Goal: Task Accomplishment & Management: Manage account settings

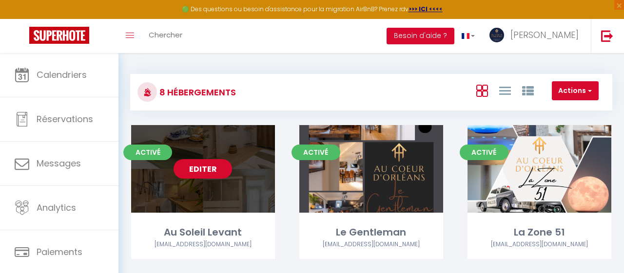
click at [201, 169] on link "Editer" at bounding box center [202, 168] width 58 height 19
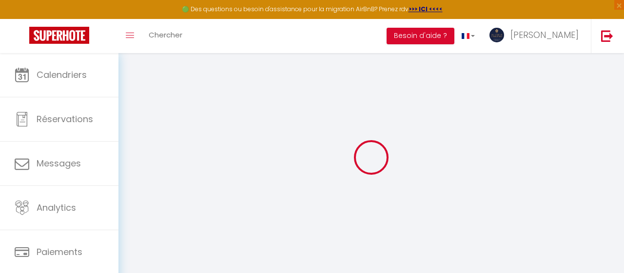
select select
type input "Conciergerie au Coeur d'Orléans SAS"
type input "Immeuble [GEOGRAPHIC_DATA], 4 [GEOGRAPHIC_DATA], CS31635"
type input "45006"
type input "ORLEANS CEDEX"
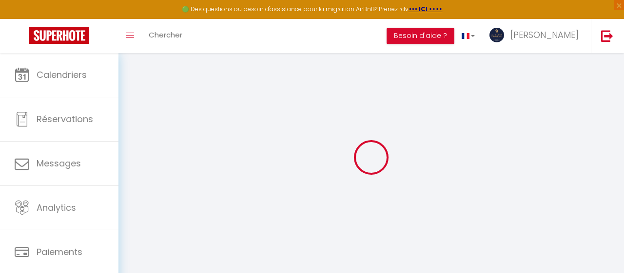
select select "1"
type input "97838689400015"
type input "Tél: 0782447591-email: [EMAIL_ADDRESS][DOMAIN_NAME]"
checkbox input "false"
checkbox input "true"
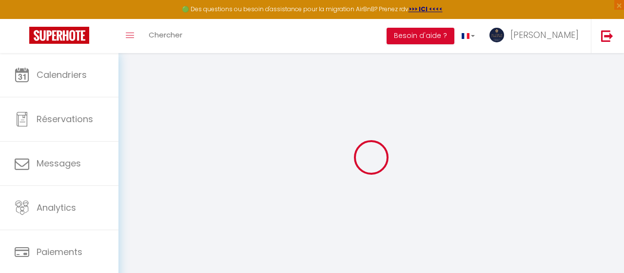
checkbox input "true"
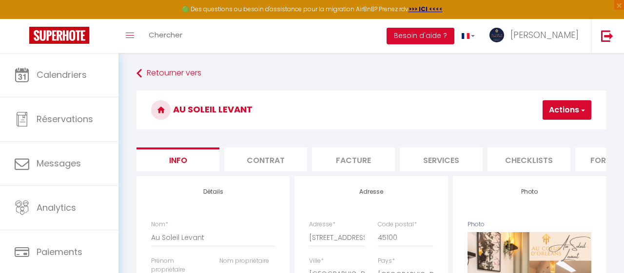
click at [358, 162] on li "Facture" at bounding box center [353, 160] width 83 height 24
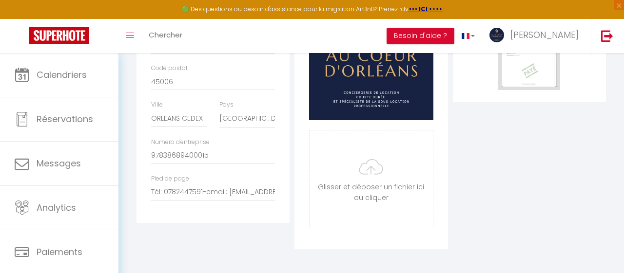
scroll to position [69, 0]
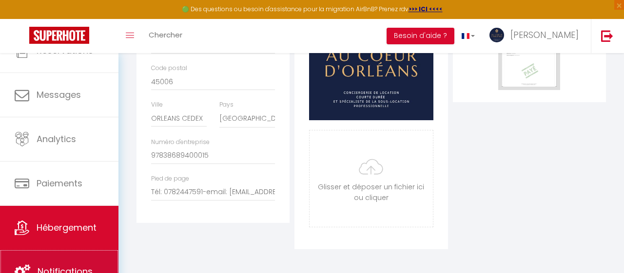
click at [68, 266] on link "Notifications" at bounding box center [59, 272] width 118 height 44
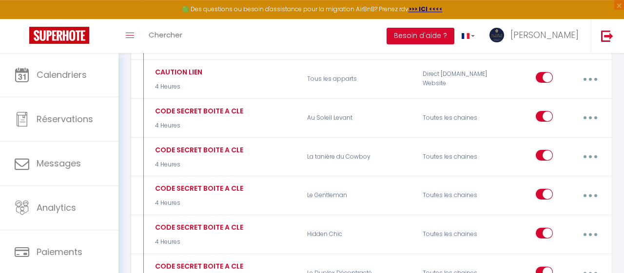
scroll to position [640, 0]
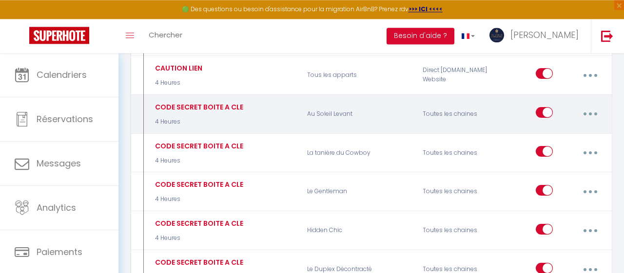
click at [587, 110] on button "button" at bounding box center [590, 114] width 26 height 19
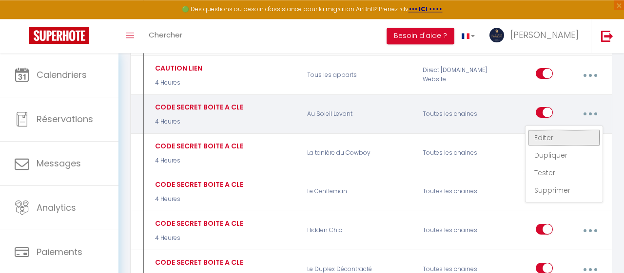
click at [551, 133] on link "Editer" at bounding box center [564, 138] width 72 height 17
type input "CODE SECRET BOITE A CLE"
select select "4 Heures"
select select "if_deposit_is_paid"
checkbox input "true"
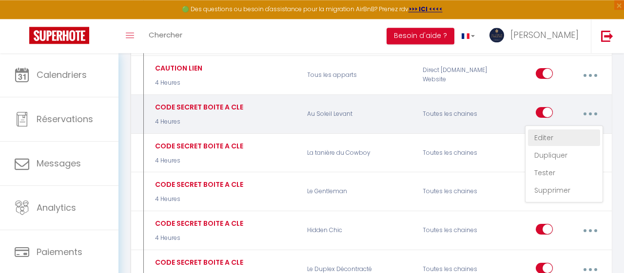
checkbox input "false"
radio input "true"
type input "CODE SECRET BOITE A CLE"
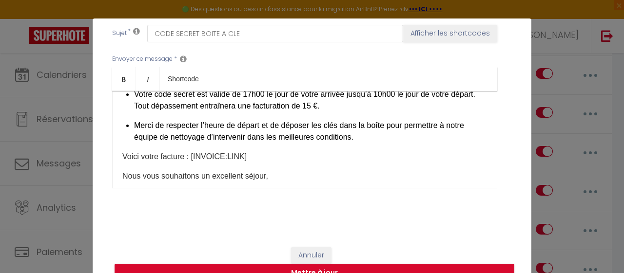
scroll to position [326, 0]
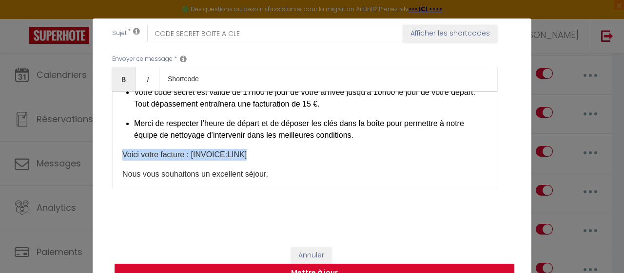
drag, startPoint x: 265, startPoint y: 157, endPoint x: 117, endPoint y: 153, distance: 147.7
click at [117, 154] on div "Ceci est un message automatisé. Merci de ne pas y répondre. [PERSON_NAME](e) [G…" at bounding box center [304, 139] width 385 height 97
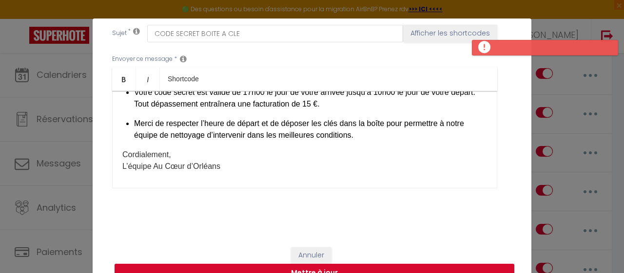
click at [304, 267] on button "Mettre à jour" at bounding box center [314, 273] width 400 height 19
checkbox input "true"
checkbox input "false"
select select "1"
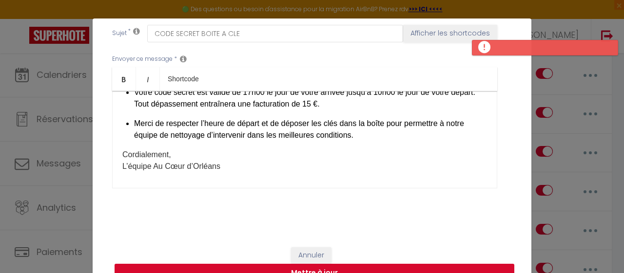
select select
checkbox input "false"
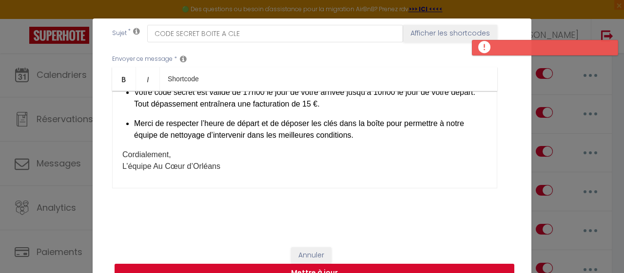
radio input "false"
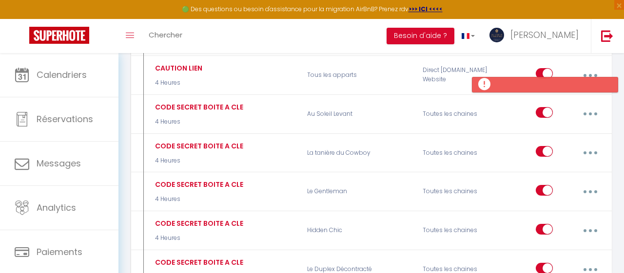
scroll to position [0, 0]
select select
checkbox input "false"
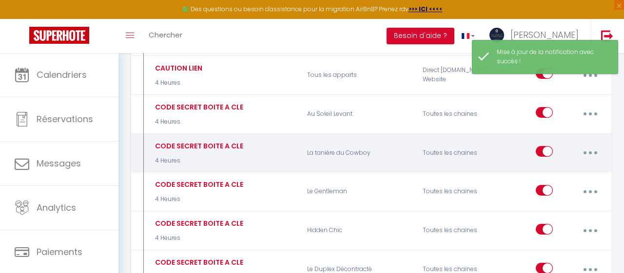
click at [587, 149] on button "button" at bounding box center [590, 153] width 26 height 19
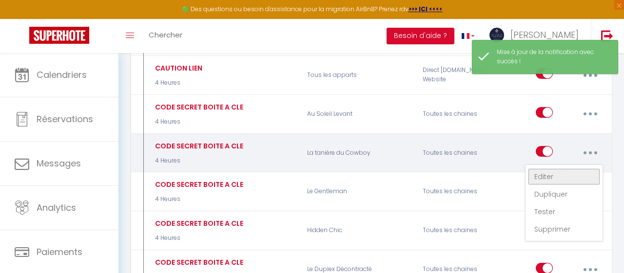
click at [569, 169] on link "Editer" at bounding box center [564, 177] width 72 height 17
type input "CODE SECRET BOITE A CLE"
select select "4 Heures"
select select "if_deposit_is_paid"
checkbox input "true"
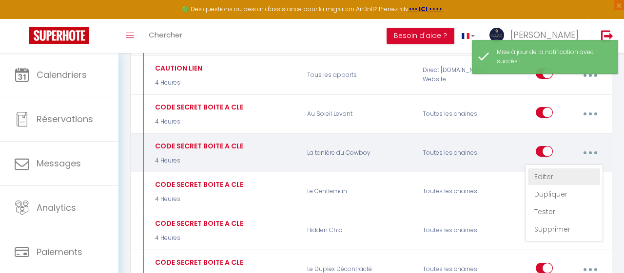
checkbox input "false"
radio input "true"
type input "CODE SECRET BOITE A CLE"
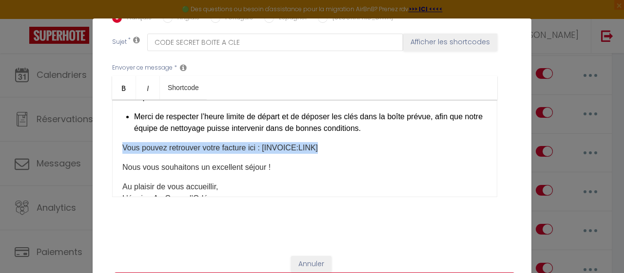
drag, startPoint x: 335, startPoint y: 153, endPoint x: 100, endPoint y: 155, distance: 235.3
click at [112, 155] on div "Ceci est un message automatisé. Merci de ne pas y répondre. [PERSON_NAME](e) [G…" at bounding box center [304, 148] width 385 height 97
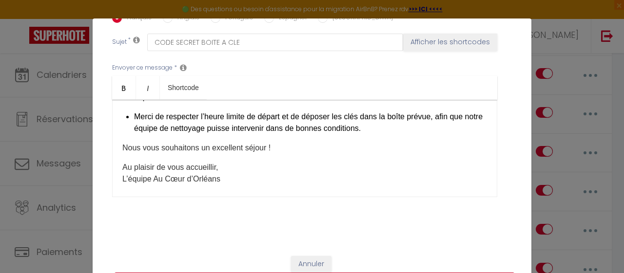
scroll to position [285, 0]
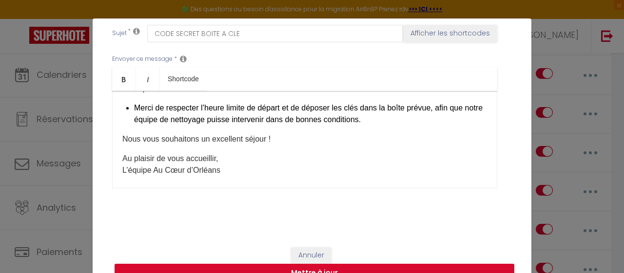
click at [437, 273] on button "Mettre à jour" at bounding box center [314, 273] width 400 height 19
checkbox input "true"
checkbox input "false"
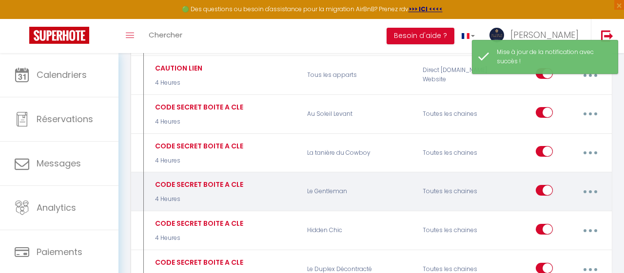
click at [590, 190] on icon "button" at bounding box center [590, 191] width 3 height 3
click at [547, 207] on link "Editer" at bounding box center [564, 215] width 72 height 17
type input "CODE SECRET BOITE A CLE"
select select "4 Heures"
select select "if_deposit_is_paid"
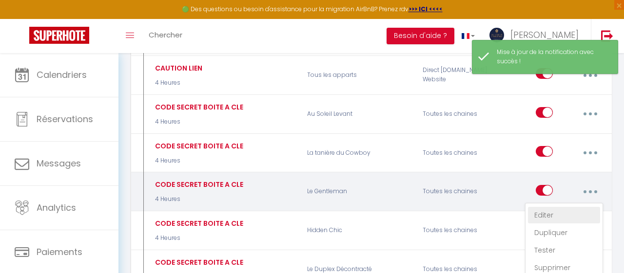
checkbox input "true"
checkbox input "false"
radio input "true"
type input "CODE SECRET LOGEMENT"
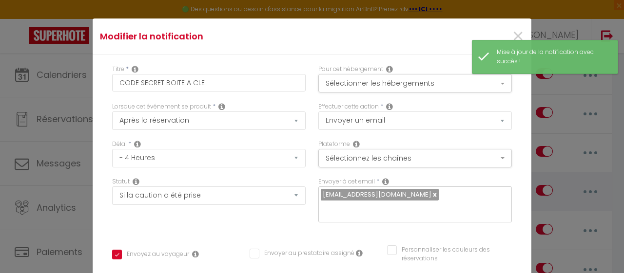
scroll to position [275, 0]
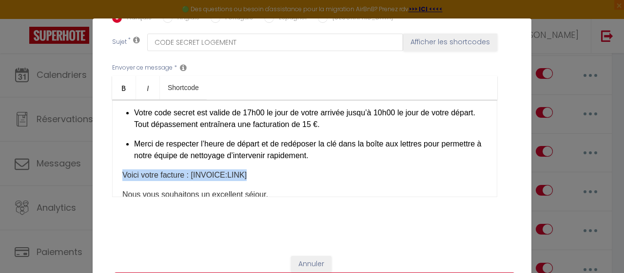
drag, startPoint x: 259, startPoint y: 179, endPoint x: 83, endPoint y: 168, distance: 175.7
click at [112, 168] on div "Ceci est un message automatisé. Merci de ne pas y répondre. [PERSON_NAME](e) [G…" at bounding box center [304, 148] width 385 height 97
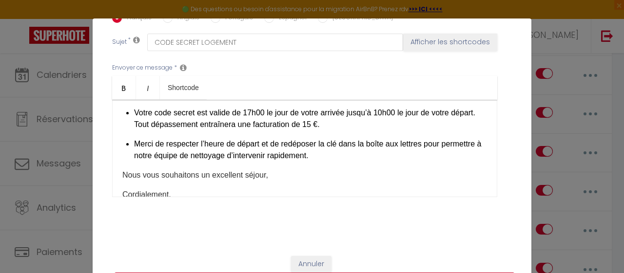
scroll to position [285, 0]
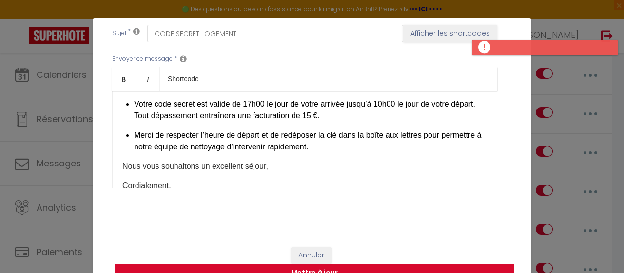
click at [476, 267] on button "Mettre à jour" at bounding box center [314, 273] width 400 height 19
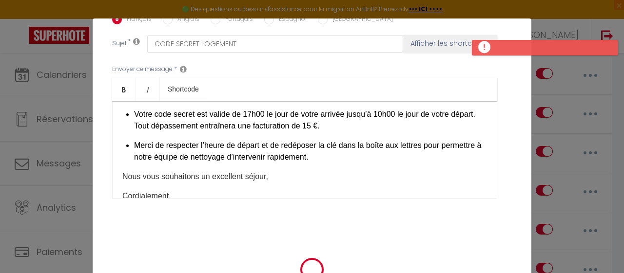
checkbox input "true"
checkbox input "false"
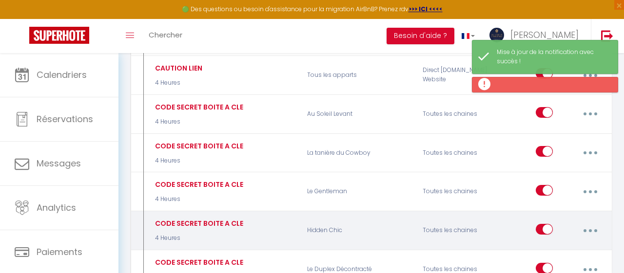
click at [595, 222] on button "button" at bounding box center [590, 231] width 26 height 19
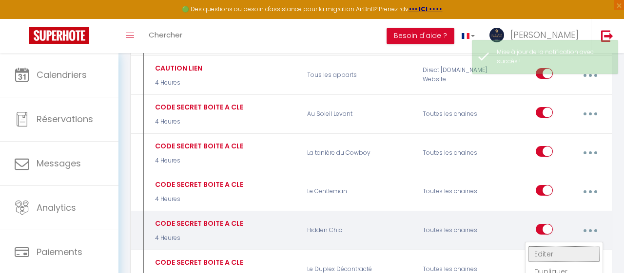
click at [547, 246] on link "Editer" at bounding box center [564, 254] width 72 height 17
type input "CODE SECRET BOITE A CLE"
select select "4 Heures"
select select "if_deposit_is_paid"
checkbox input "true"
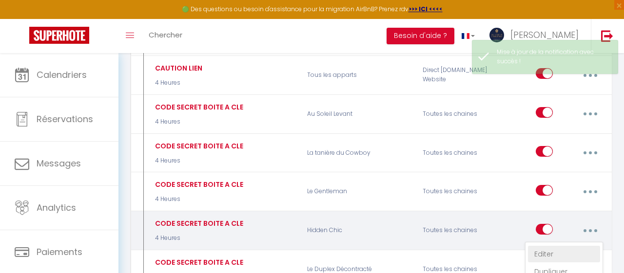
checkbox input "false"
radio input "true"
type input "CODE SECRET BOITE A CLE"
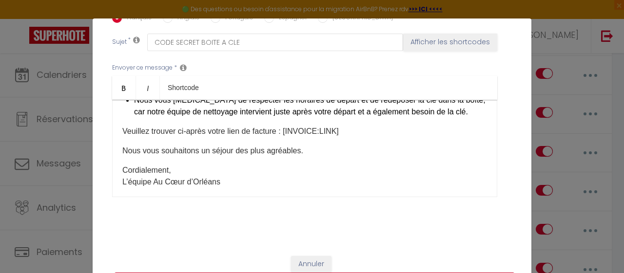
scroll to position [413, 0]
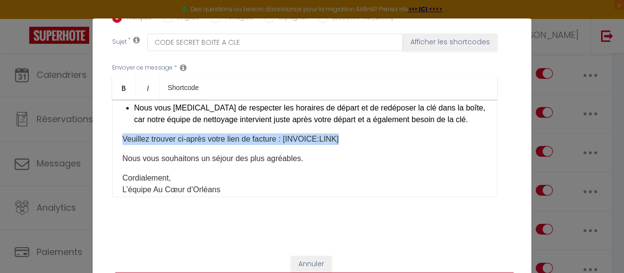
drag, startPoint x: 360, startPoint y: 144, endPoint x: 105, endPoint y: 134, distance: 255.5
click at [112, 134] on div "Ceci est un message automatisé. Merci de ne pas y répondre. [PERSON_NAME](e) [G…" at bounding box center [304, 148] width 385 height 97
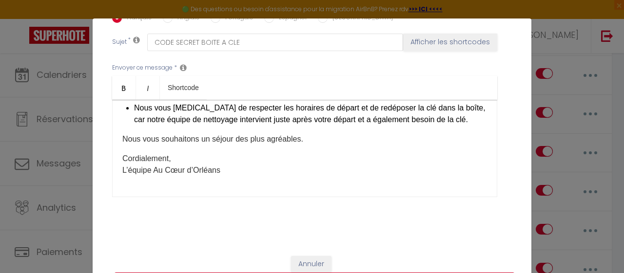
scroll to position [285, 0]
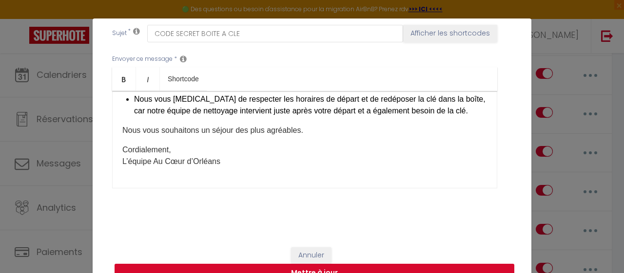
click at [418, 266] on button "Mettre à jour" at bounding box center [314, 273] width 400 height 19
checkbox input "true"
checkbox input "false"
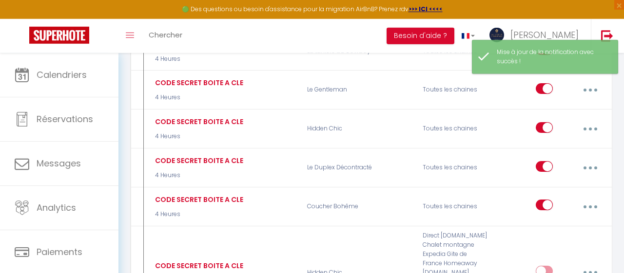
scroll to position [753, 0]
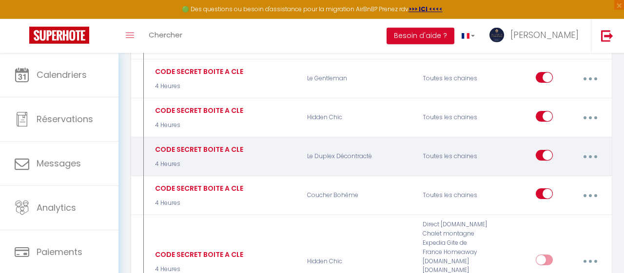
click at [595, 148] on button "button" at bounding box center [590, 157] width 26 height 19
click at [549, 173] on link "Editer" at bounding box center [564, 180] width 72 height 17
type input "CODE SECRET BOITE A CLE"
select select "4 Heures"
select select "if_deposit_is_paid"
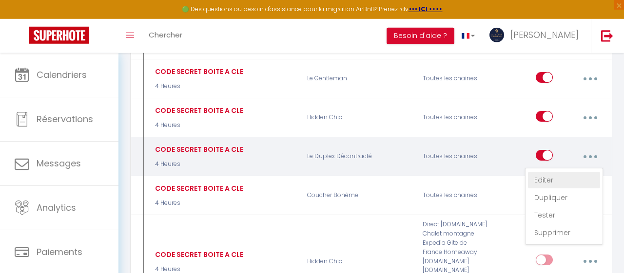
checkbox input "true"
checkbox input "false"
radio input "true"
type input "CODE SECRET BOITE A CLE"
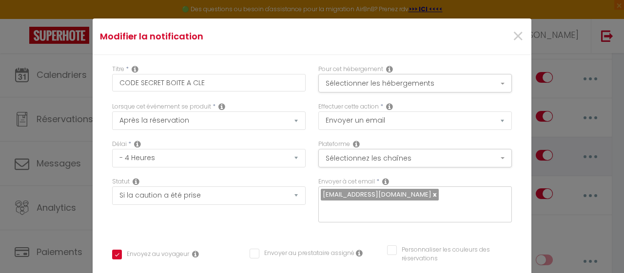
scroll to position [275, 0]
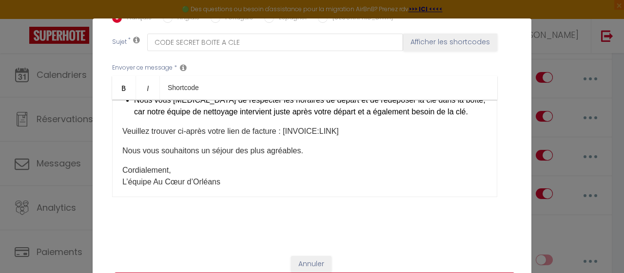
click at [350, 134] on p "Veuillez trouver ci-après votre lien de facture : [INVOICE:LINK]" at bounding box center [304, 132] width 364 height 12
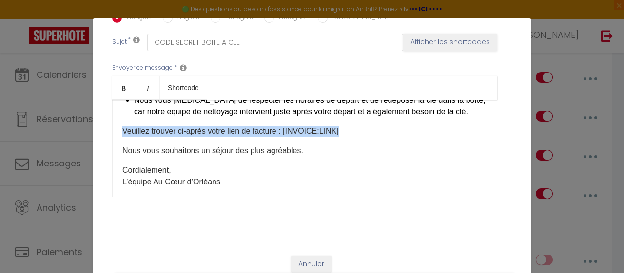
drag, startPoint x: 359, startPoint y: 135, endPoint x: 101, endPoint y: 137, distance: 258.2
click at [112, 137] on div "​ Ceci est un message automatisé. Nous vous remercions de ne pas y répondre. [P…" at bounding box center [304, 148] width 385 height 97
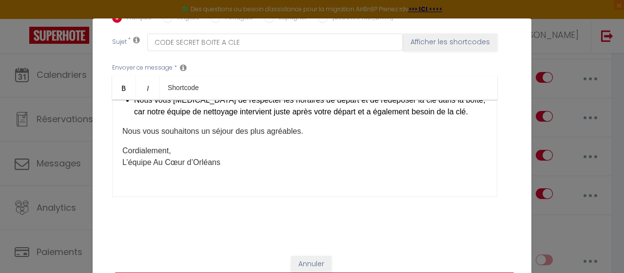
scroll to position [285, 0]
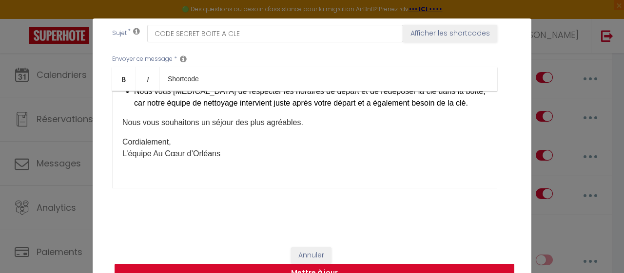
click at [437, 265] on button "Mettre à jour" at bounding box center [314, 273] width 400 height 19
checkbox input "true"
checkbox input "false"
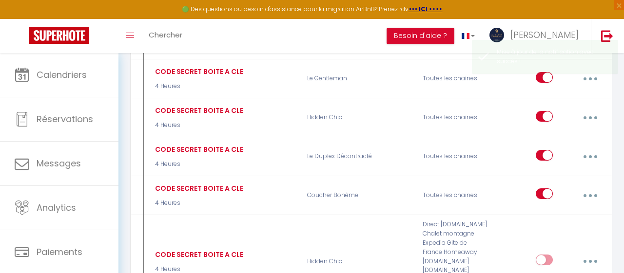
scroll to position [0, 0]
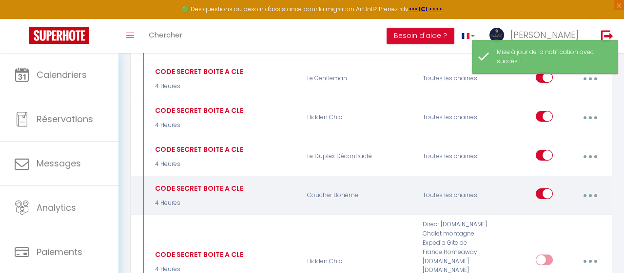
click at [590, 194] on icon "button" at bounding box center [590, 195] width 3 height 3
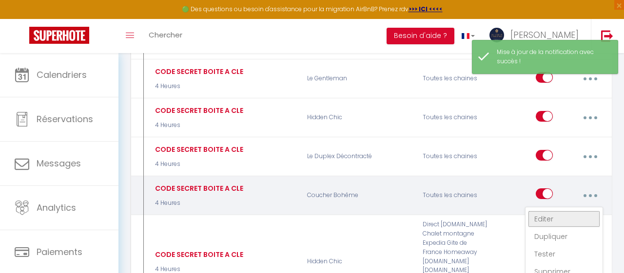
click at [564, 211] on link "Editer" at bounding box center [564, 219] width 72 height 17
type input "CODE SECRET BOITE A CLE"
select select "4 Heures"
select select "if_deposit_is_paid"
checkbox input "true"
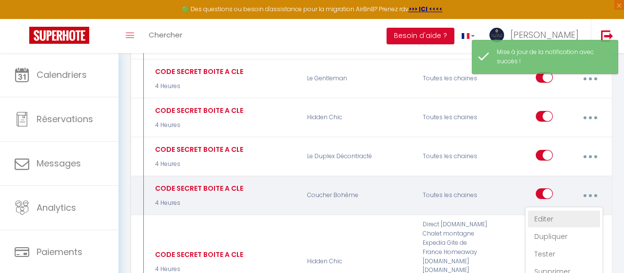
checkbox input "false"
radio input "true"
type input "CODE SECRET LOGEMENT"
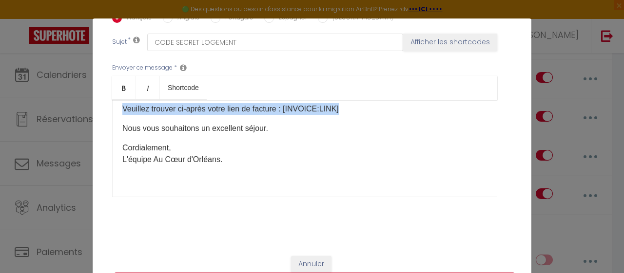
drag, startPoint x: 348, startPoint y: 113, endPoint x: 112, endPoint y: 111, distance: 236.8
click at [112, 111] on div "Ceci est un message automatisé. Merci de ne pas y répondre. [PERSON_NAME](e) [G…" at bounding box center [304, 148] width 385 height 97
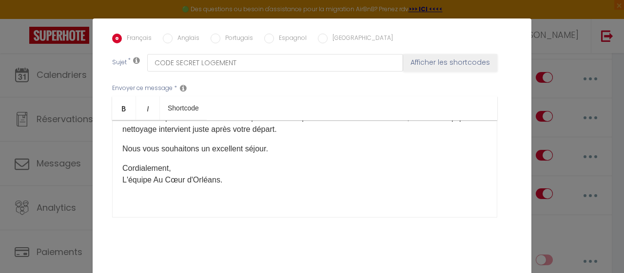
scroll to position [285, 0]
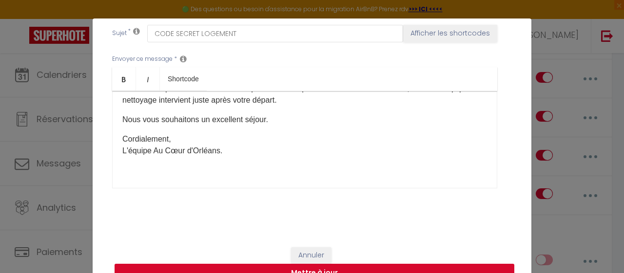
click at [437, 266] on button "Mettre à jour" at bounding box center [314, 273] width 400 height 19
checkbox input "true"
checkbox input "false"
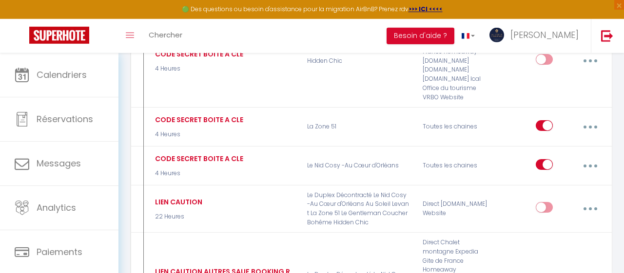
scroll to position [966, 0]
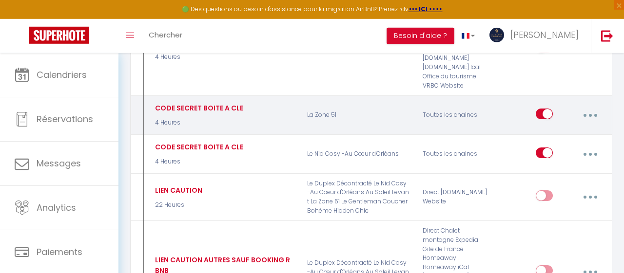
click at [592, 106] on button "button" at bounding box center [590, 115] width 26 height 19
click at [542, 133] on link "Editer" at bounding box center [564, 139] width 72 height 17
type input "CODE SECRET BOITE A CLE"
select select "4 Heures"
select select "if_deposit_is_paid"
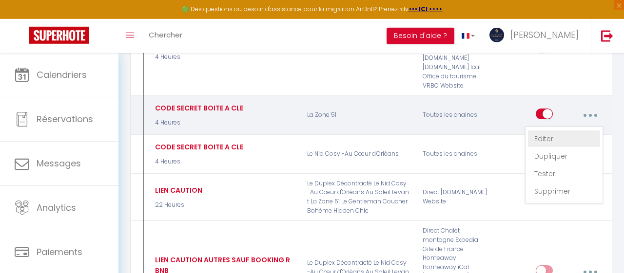
checkbox input "true"
checkbox input "false"
radio input "true"
type input "CODE SECRET BOITE A CLE"
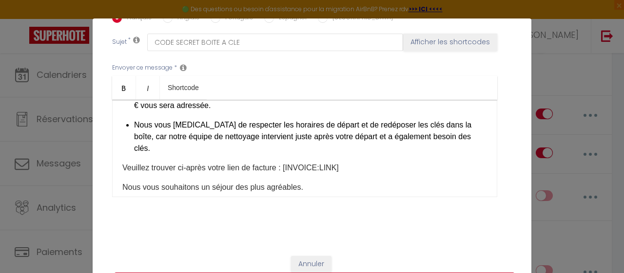
scroll to position [450, 0]
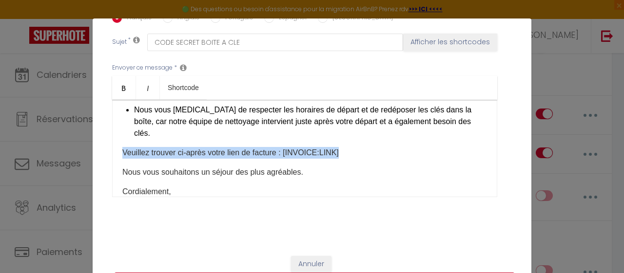
drag, startPoint x: 356, startPoint y: 146, endPoint x: 114, endPoint y: 143, distance: 242.6
click at [114, 143] on div "Ceci est un message automatisé. Merci de ne pas y répondre. [PERSON_NAME](e) [G…" at bounding box center [304, 148] width 385 height 97
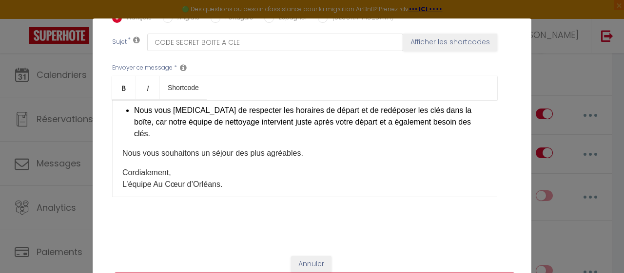
scroll to position [285, 0]
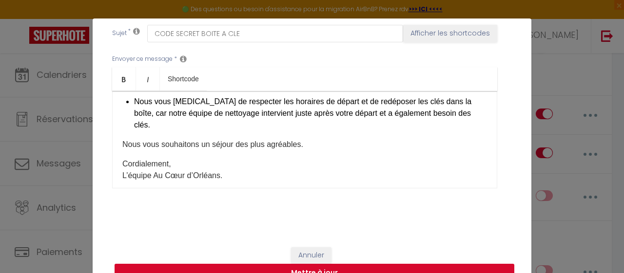
click at [404, 269] on button "Mettre à jour" at bounding box center [314, 273] width 400 height 19
checkbox input "true"
checkbox input "false"
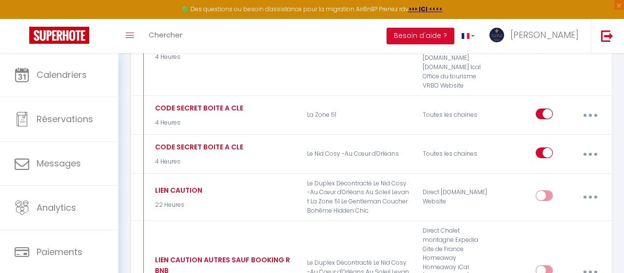
scroll to position [0, 0]
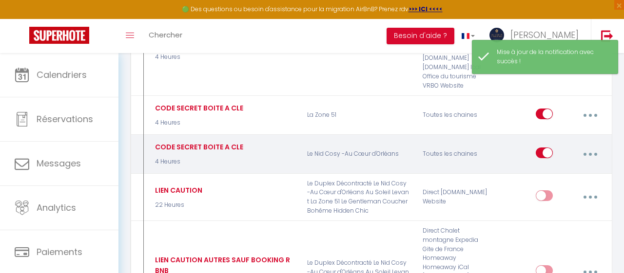
click at [597, 147] on button "button" at bounding box center [590, 154] width 26 height 19
click at [542, 170] on link "Editer" at bounding box center [564, 178] width 72 height 17
type input "CODE SECRET BOITE A CLE"
select select "4 Heures"
select select "if_deposit_is_paid"
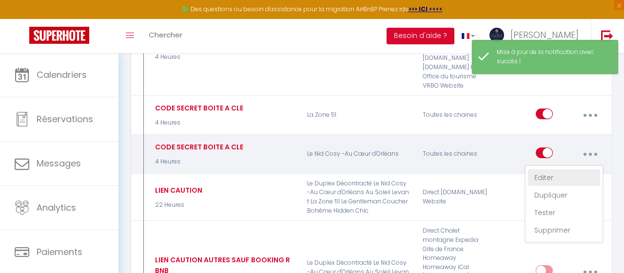
checkbox input "true"
checkbox input "false"
radio input "true"
type input "CODE SECRET BOITE A CLE"
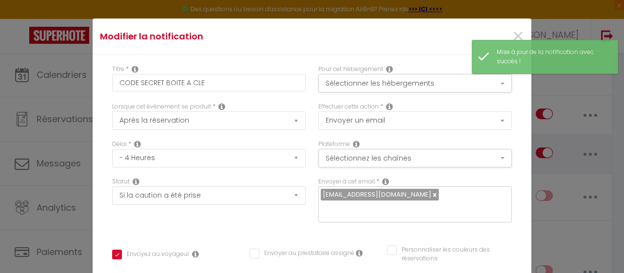
scroll to position [275, 0]
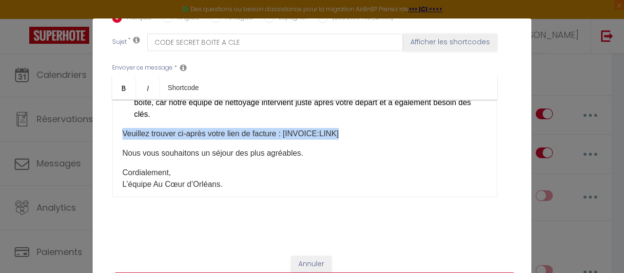
drag, startPoint x: 352, startPoint y: 125, endPoint x: 108, endPoint y: 130, distance: 244.1
click at [112, 130] on div "​Ceci est un message automatisé. Merci de ne pas y répondre. [PERSON_NAME](e) […" at bounding box center [304, 148] width 385 height 97
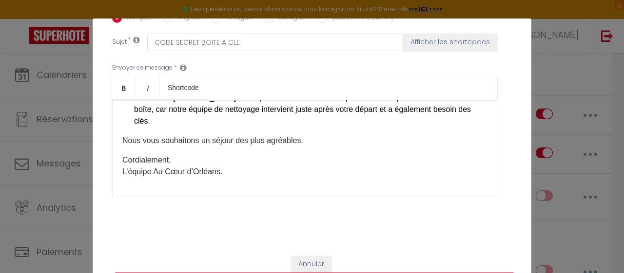
scroll to position [285, 0]
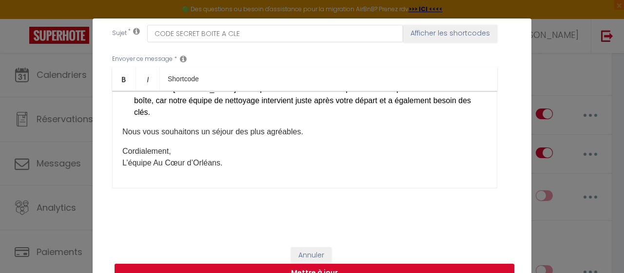
click at [400, 265] on button "Mettre à jour" at bounding box center [314, 273] width 400 height 19
checkbox input "true"
checkbox input "false"
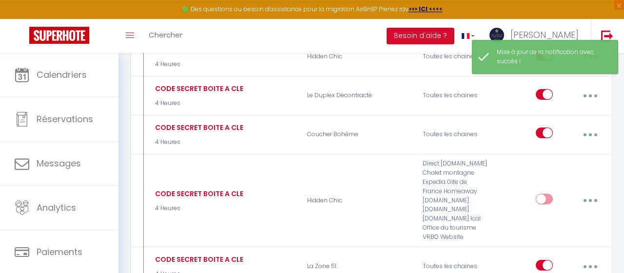
scroll to position [799, 0]
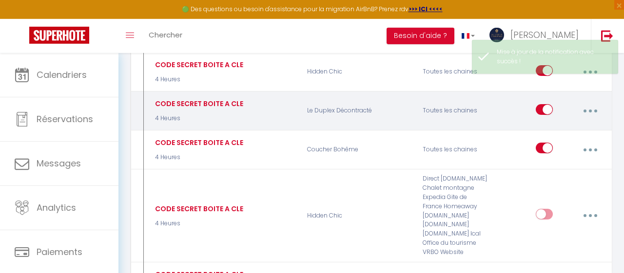
click at [586, 104] on button "button" at bounding box center [590, 111] width 26 height 19
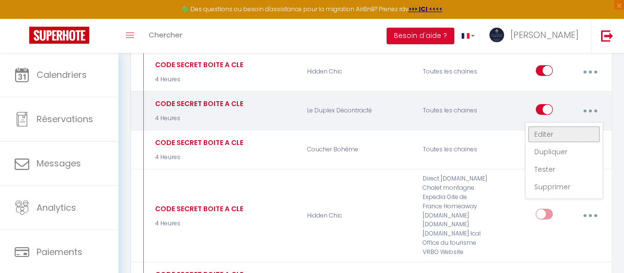
click at [537, 126] on link "Editer" at bounding box center [564, 134] width 72 height 17
type input "CODE SECRET BOITE A CLE"
select select "4 Heures"
select select "if_deposit_is_paid"
checkbox input "true"
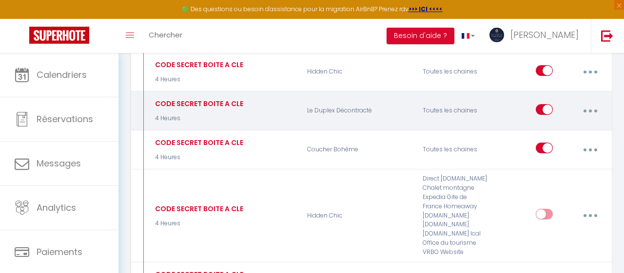
checkbox input "false"
radio input "true"
type input "CODE SECRET BOITE A CLE"
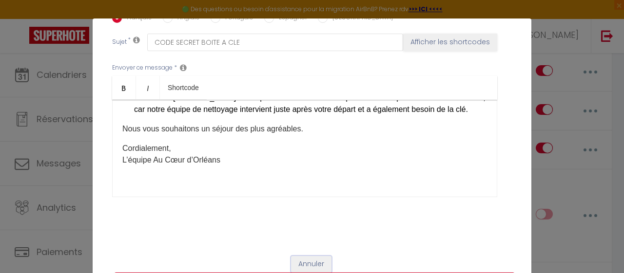
click at [305, 267] on button "Annuler" at bounding box center [311, 264] width 40 height 17
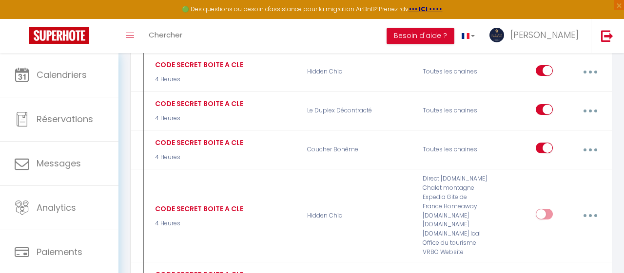
scroll to position [746, 0]
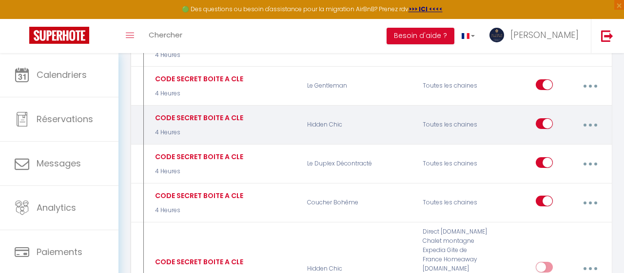
click at [588, 116] on button "button" at bounding box center [590, 125] width 26 height 19
click at [543, 140] on link "Editer" at bounding box center [564, 148] width 72 height 17
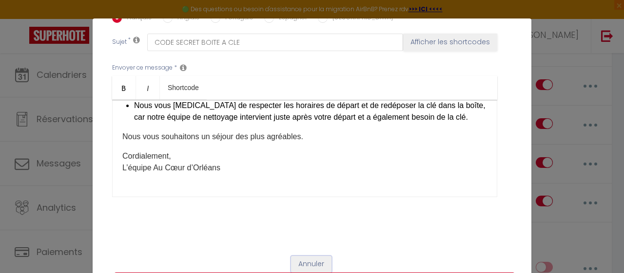
click at [303, 264] on button "Annuler" at bounding box center [311, 264] width 40 height 17
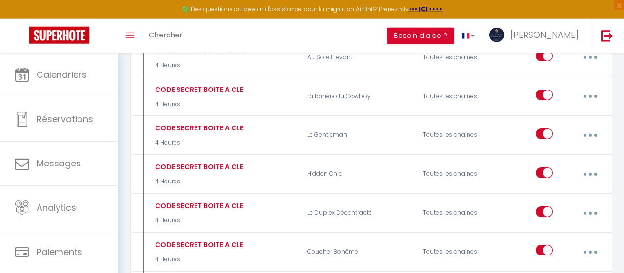
scroll to position [689, 0]
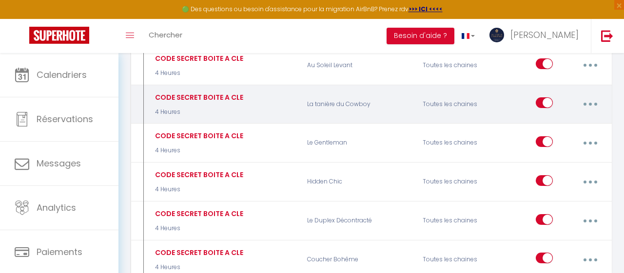
click at [588, 97] on button "button" at bounding box center [590, 104] width 26 height 19
click at [541, 121] on link "Editer" at bounding box center [564, 128] width 72 height 17
checkbox input "true"
checkbox input "false"
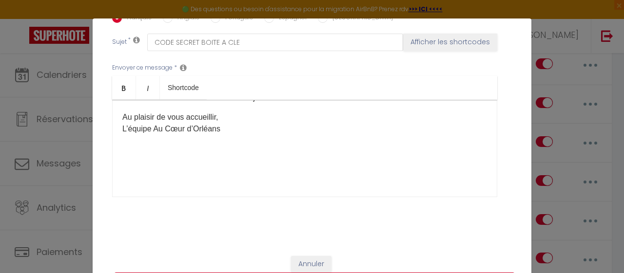
scroll to position [338, 0]
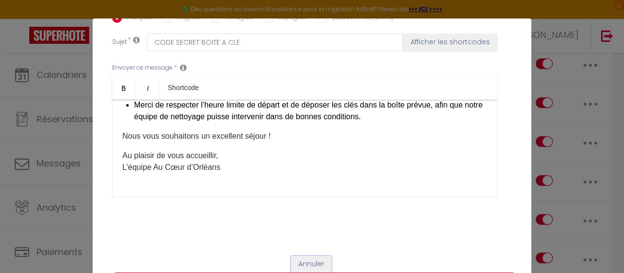
click at [315, 260] on button "Annuler" at bounding box center [311, 264] width 40 height 17
type input "CODE SECRET BOITE A CLE"
checkbox input "true"
checkbox input "false"
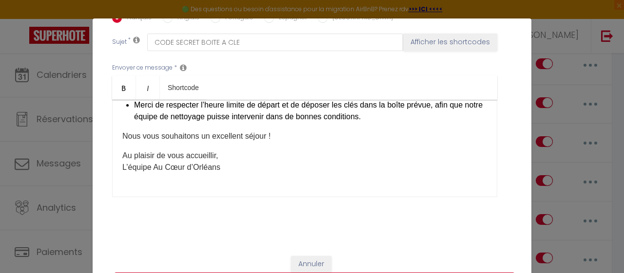
radio input "true"
type input "CODE SECRET BOITE A CLE"
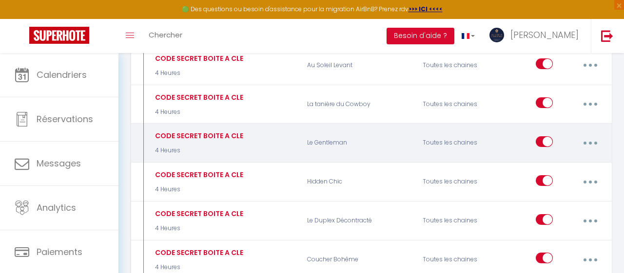
click at [590, 142] on icon "button" at bounding box center [590, 143] width 3 height 3
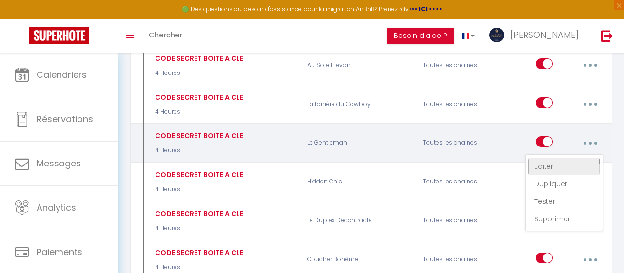
click at [562, 158] on link "Editer" at bounding box center [564, 166] width 72 height 17
checkbox input "true"
checkbox input "false"
type input "CODE SECRET LOGEMENT"
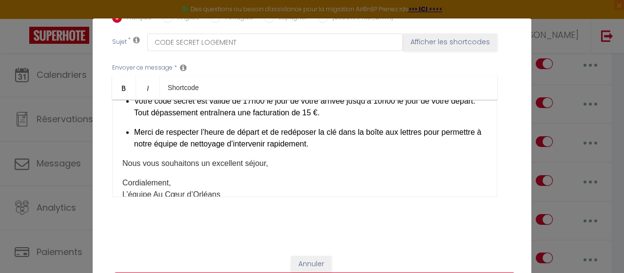
scroll to position [285, 0]
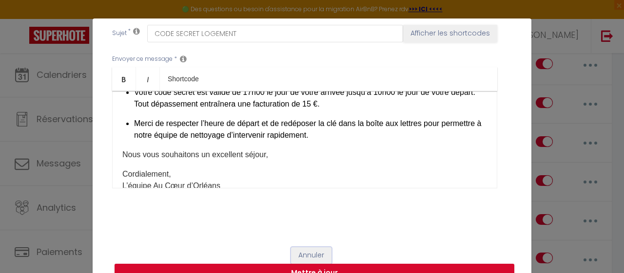
click at [320, 253] on button "Annuler" at bounding box center [311, 256] width 40 height 17
type input "CODE SECRET BOITE A CLE"
checkbox input "true"
checkbox input "false"
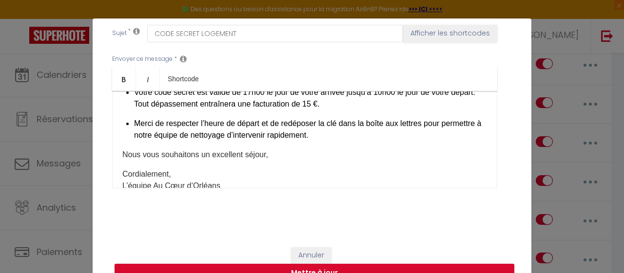
radio input "true"
type input "CODE SECRET LOGEMENT"
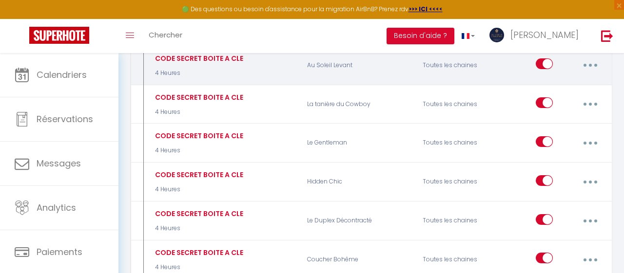
click at [592, 62] on button "button" at bounding box center [590, 65] width 26 height 19
click at [555, 81] on link "Editer" at bounding box center [564, 89] width 72 height 17
checkbox input "true"
checkbox input "false"
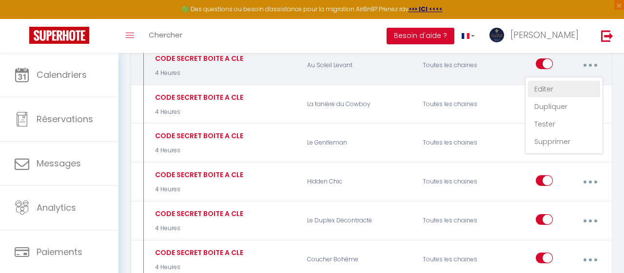
type input "CODE SECRET BOITE A CLE"
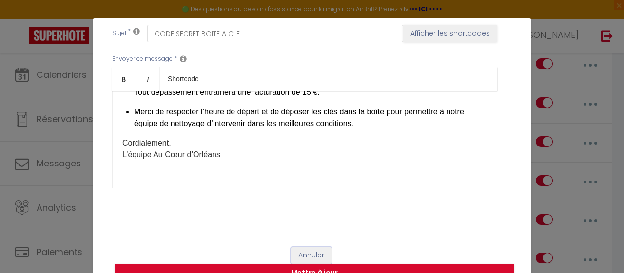
click at [320, 252] on button "Annuler" at bounding box center [311, 256] width 40 height 17
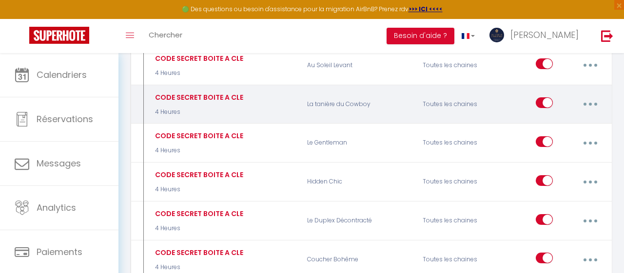
click at [591, 100] on button "button" at bounding box center [590, 104] width 26 height 19
click at [569, 120] on link "Editer" at bounding box center [564, 128] width 72 height 17
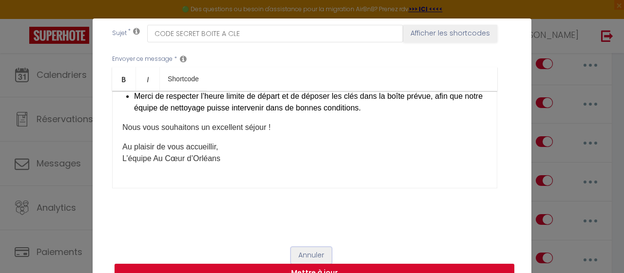
click at [306, 253] on button "Annuler" at bounding box center [311, 256] width 40 height 17
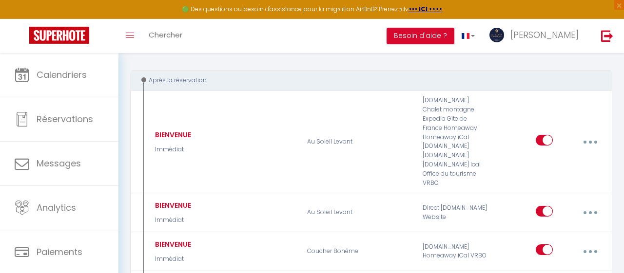
scroll to position [72, 0]
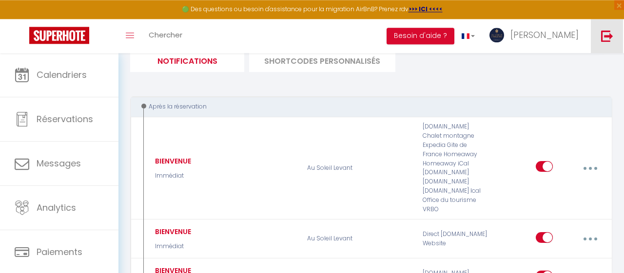
click at [612, 32] on img at bounding box center [607, 36] width 12 height 12
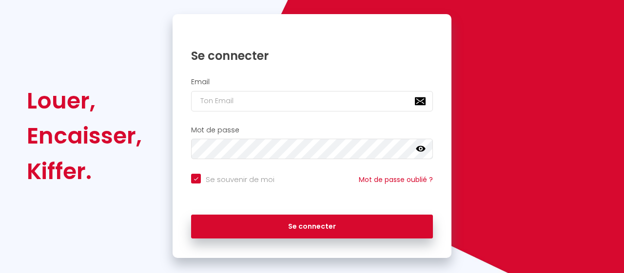
scroll to position [38, 0]
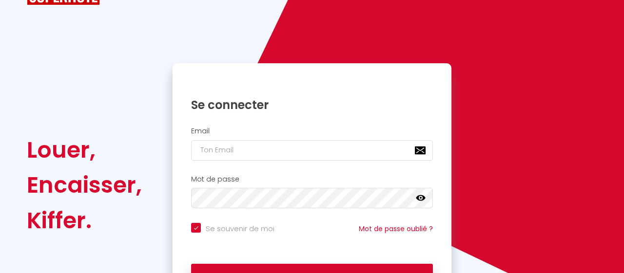
checkbox input "true"
